Goal: Task Accomplishment & Management: Manage account settings

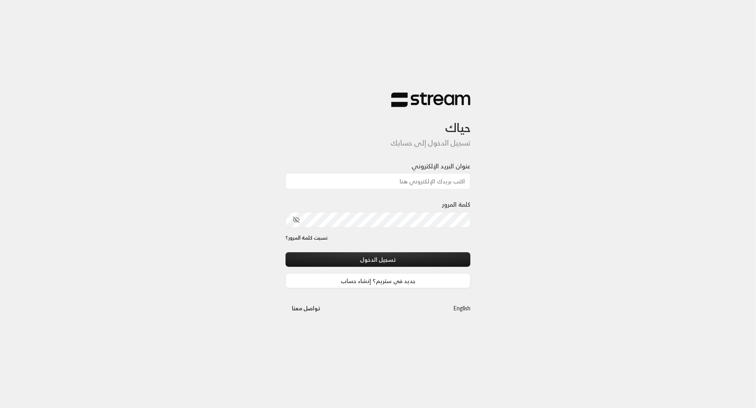
click at [413, 177] on input "عنوان البريد الإلكتروني" at bounding box center [377, 181] width 185 height 16
type input "[EMAIL_ADDRESS][DOMAIN_NAME]"
click at [459, 180] on input "[EMAIL_ADDRESS][DOMAIN_NAME]" at bounding box center [377, 181] width 185 height 16
drag, startPoint x: 459, startPoint y: 180, endPoint x: 375, endPoint y: 182, distance: 83.5
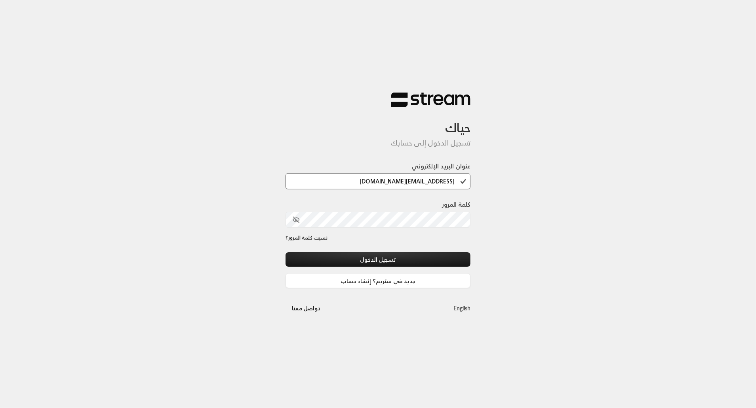
click at [375, 182] on input "[EMAIL_ADDRESS][DOMAIN_NAME]" at bounding box center [377, 181] width 185 height 16
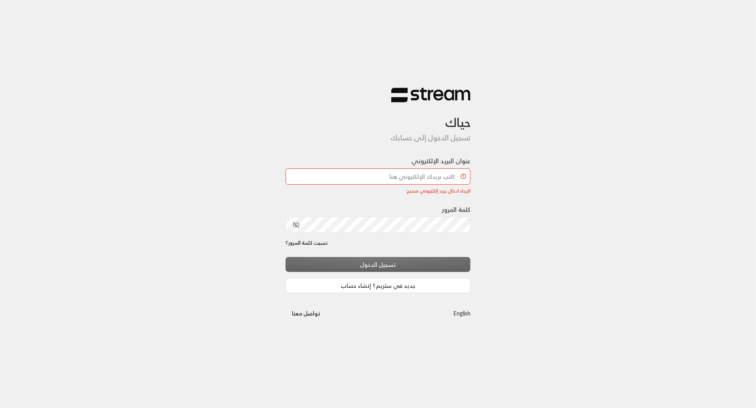
click at [375, 182] on input "عنوان البريد الإلكتروني" at bounding box center [377, 177] width 185 height 16
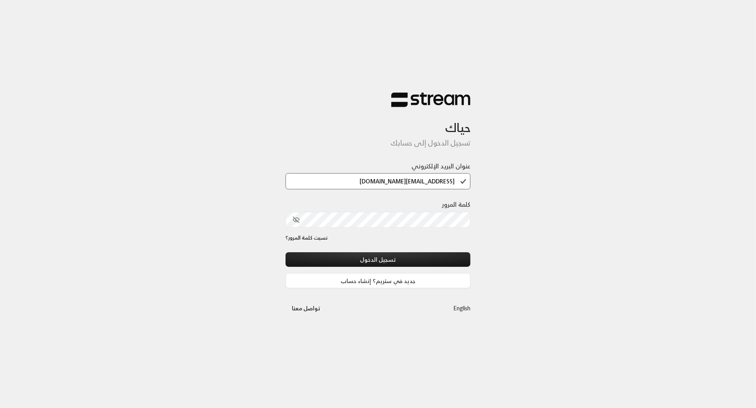
type input "[EMAIL_ADDRESS][DOMAIN_NAME]"
drag, startPoint x: 368, startPoint y: 179, endPoint x: 498, endPoint y: 173, distance: 130.0
click at [498, 173] on div "حياك تسجيل الدخول إلى حسابك عنوان البريد الإلكتروني [EMAIL_ADDRESS][DOMAIN_NAME…" at bounding box center [378, 204] width 756 height 408
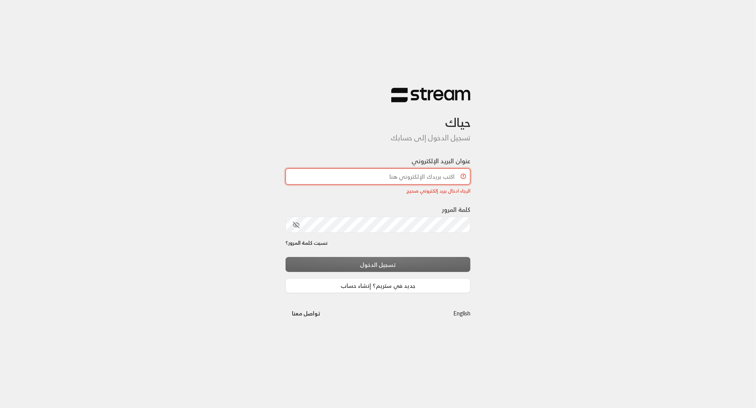
click at [383, 178] on input "عنوان البريد الإلكتروني" at bounding box center [377, 177] width 185 height 16
paste input "[EMAIL_ADDRESS][DOMAIN_NAME]"
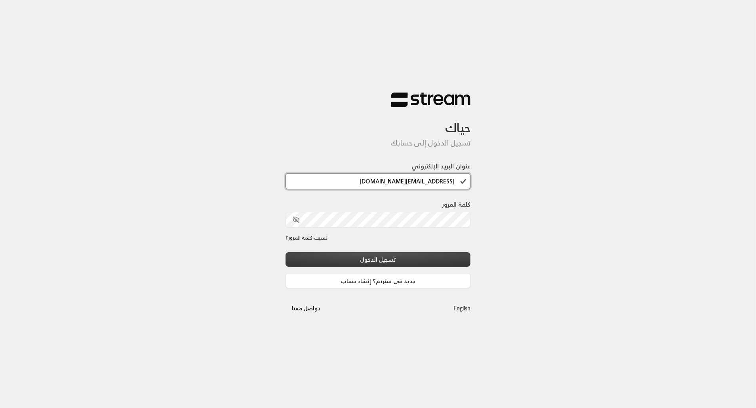
type input "[EMAIL_ADDRESS][DOMAIN_NAME]"
click at [451, 264] on button "تسجيل الدخول" at bounding box center [377, 260] width 185 height 15
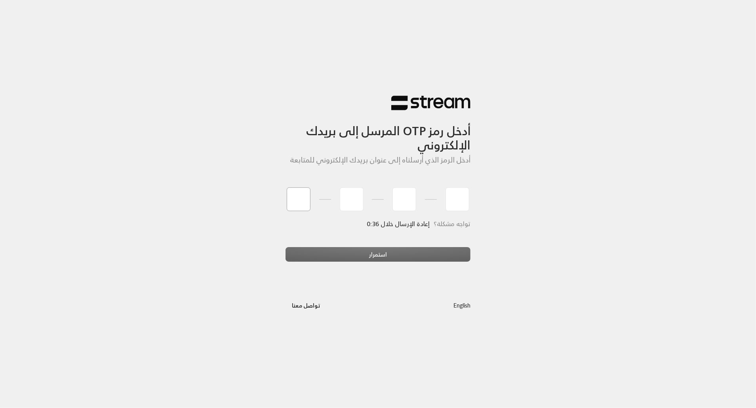
type input "8"
type input "1"
type input "5"
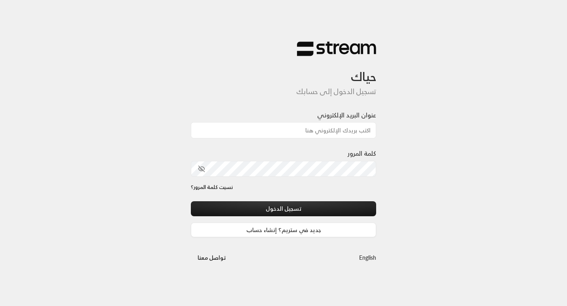
type input "[EMAIL_ADDRESS][DOMAIN_NAME]"
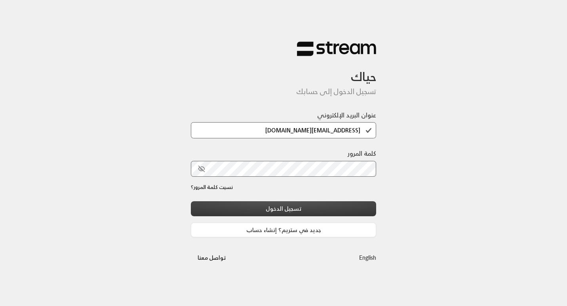
click at [370, 211] on button "تسجيل الدخول" at bounding box center [283, 208] width 185 height 15
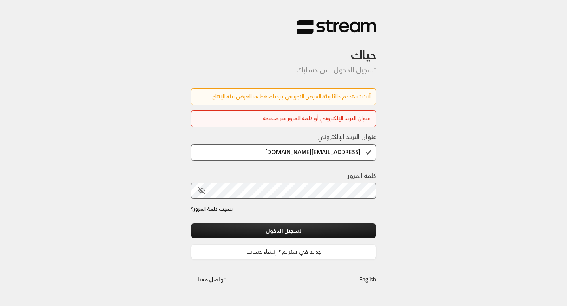
click at [251, 95] on link "اضغط هنا" at bounding box center [263, 96] width 24 height 10
